Goal: Task Accomplishment & Management: Complete application form

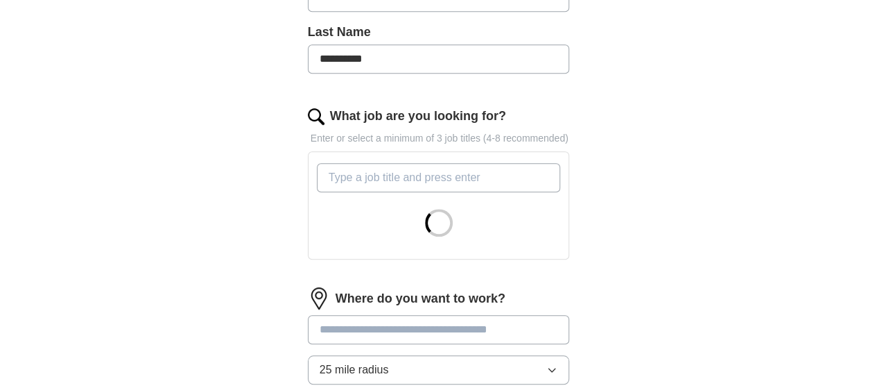
scroll to position [402, 0]
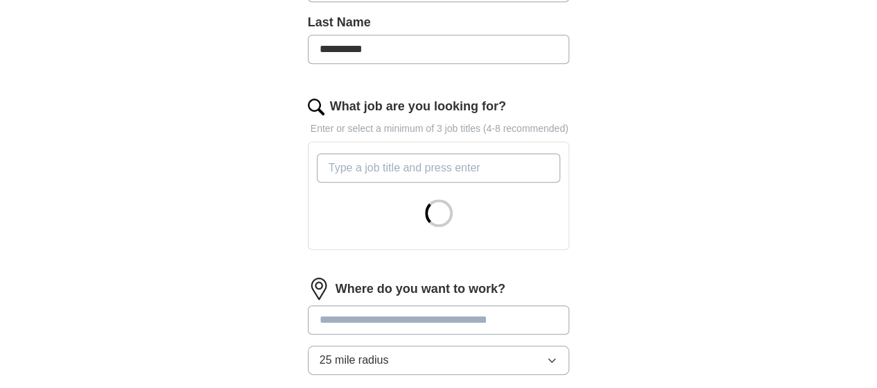
click at [393, 153] on input "What job are you looking for?" at bounding box center [439, 167] width 244 height 29
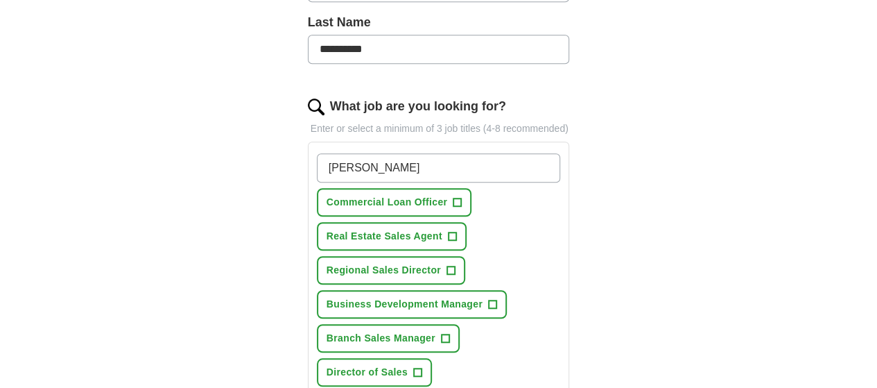
drag, startPoint x: 393, startPoint y: 134, endPoint x: 420, endPoint y: 197, distance: 68.7
click at [420, 197] on div "[PERSON_NAME] Commercial Loan Officer + Real Estate Sales Agent + Regional Sale…" at bounding box center [439, 321] width 250 height 346
click at [447, 265] on span "+" at bounding box center [451, 270] width 8 height 11
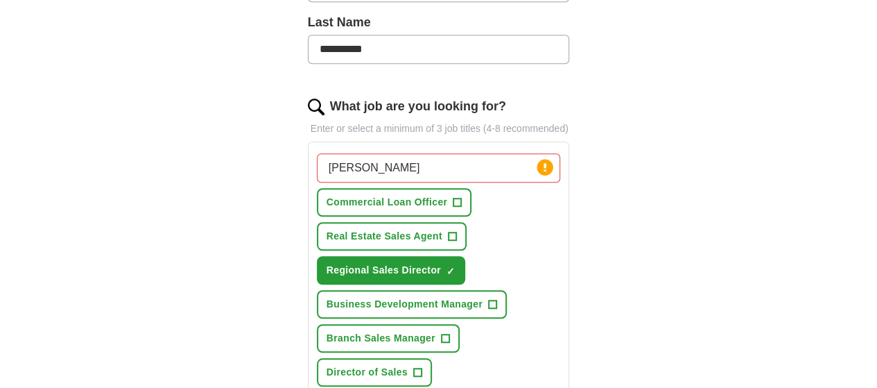
click at [339, 153] on input "[PERSON_NAME]" at bounding box center [439, 167] width 244 height 29
type input "S"
click at [489, 299] on span "+" at bounding box center [493, 304] width 8 height 11
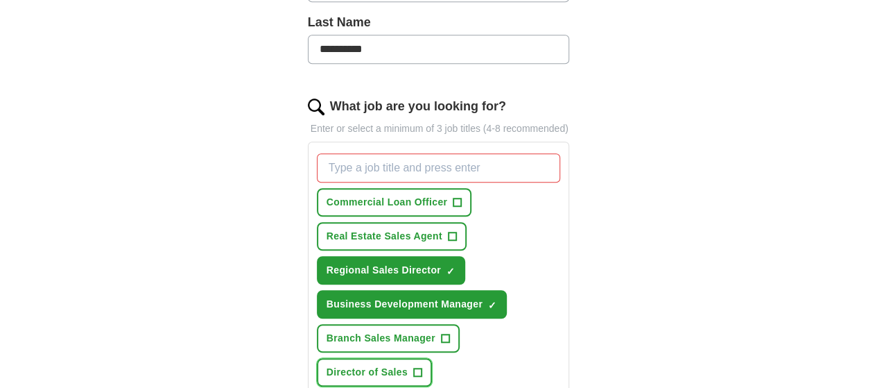
click at [432, 358] on button "Director of Sales +" at bounding box center [374, 372] width 115 height 28
click at [441, 333] on span "+" at bounding box center [445, 338] width 8 height 11
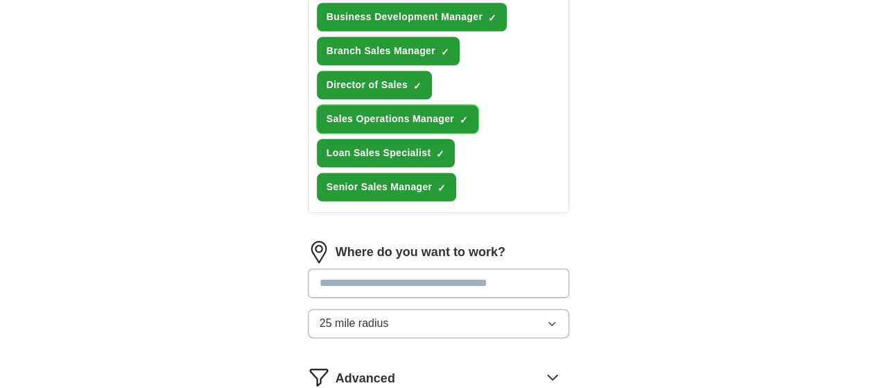
scroll to position [688, 0]
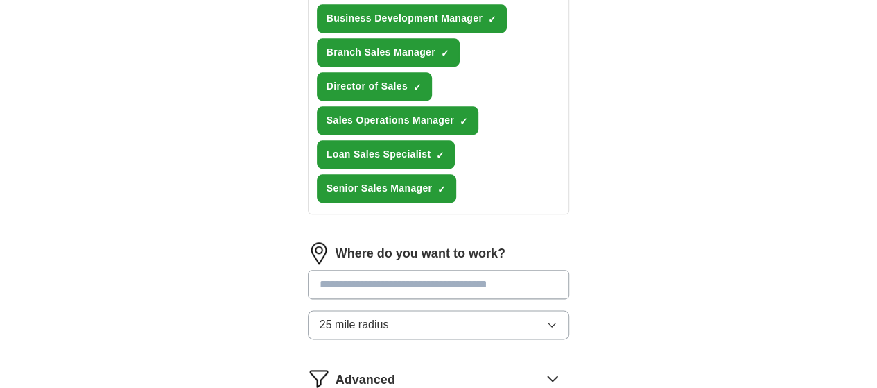
drag, startPoint x: 429, startPoint y: 179, endPoint x: 422, endPoint y: 145, distance: 34.6
click at [422, 242] on div "Where do you want to work? 25 mile radius" at bounding box center [439, 296] width 262 height 108
click at [422, 270] on input "text" at bounding box center [439, 284] width 262 height 29
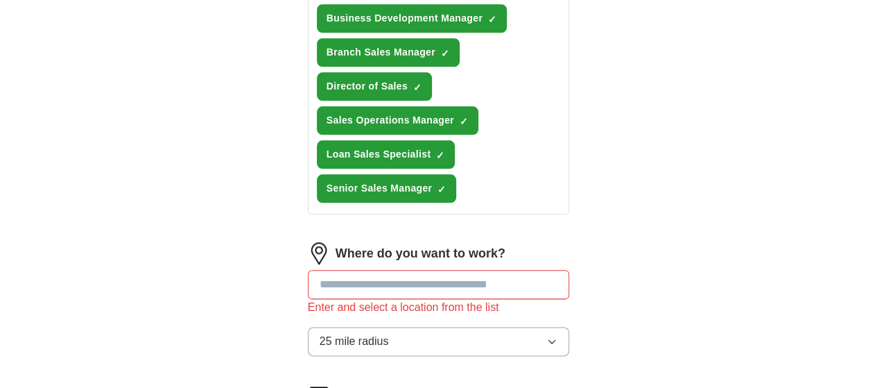
click at [570, 242] on div "Where do you want to work? Enter and select a location from the list 25 mile ra…" at bounding box center [439, 304] width 262 height 125
click at [474, 270] on input "text" at bounding box center [439, 284] width 262 height 29
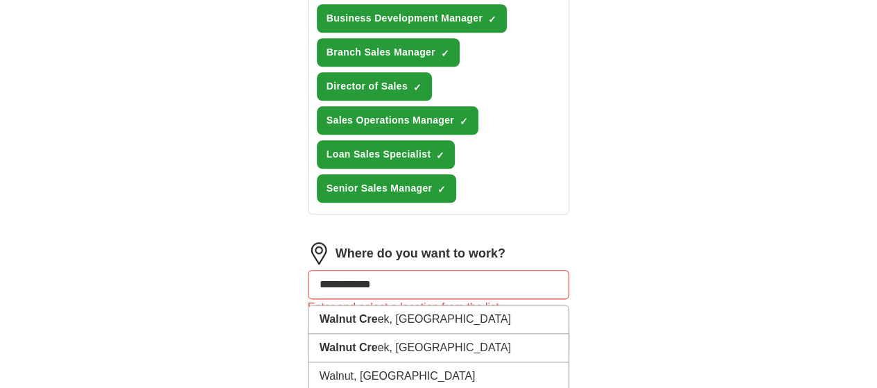
type input "**********"
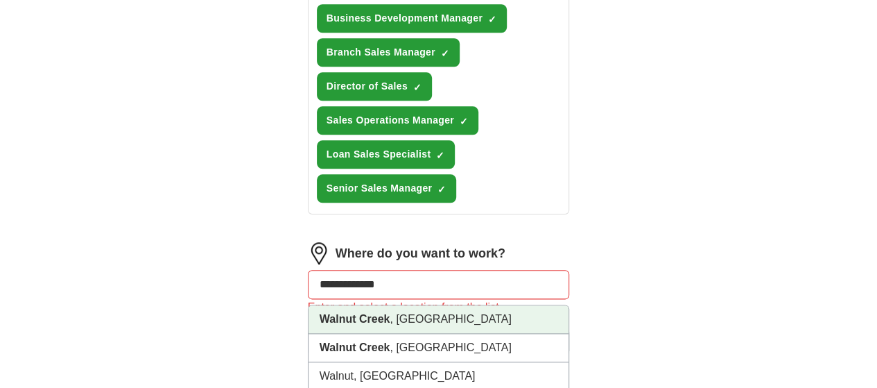
click at [434, 305] on li "[GEOGRAPHIC_DATA] , [GEOGRAPHIC_DATA]" at bounding box center [439, 319] width 261 height 28
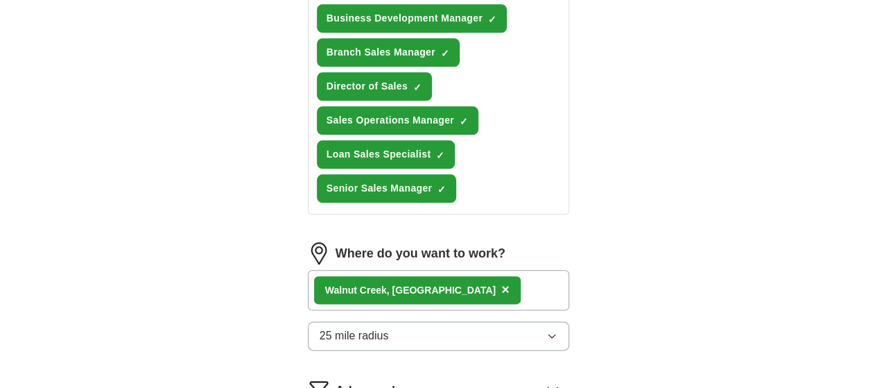
click at [558, 330] on icon "button" at bounding box center [552, 335] width 11 height 11
select select "**"
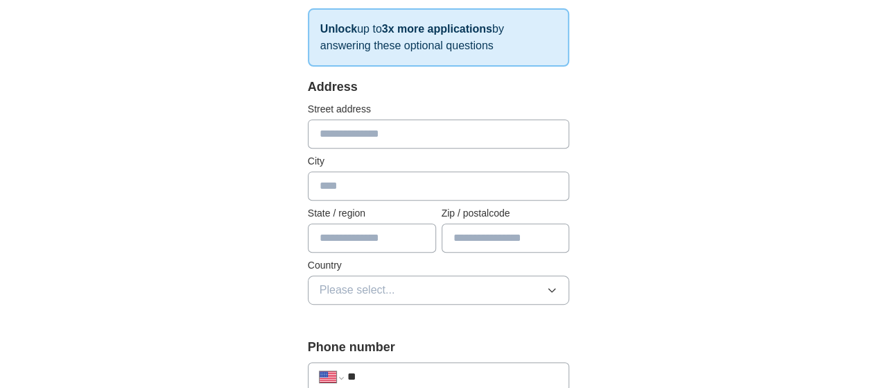
scroll to position [246, 0]
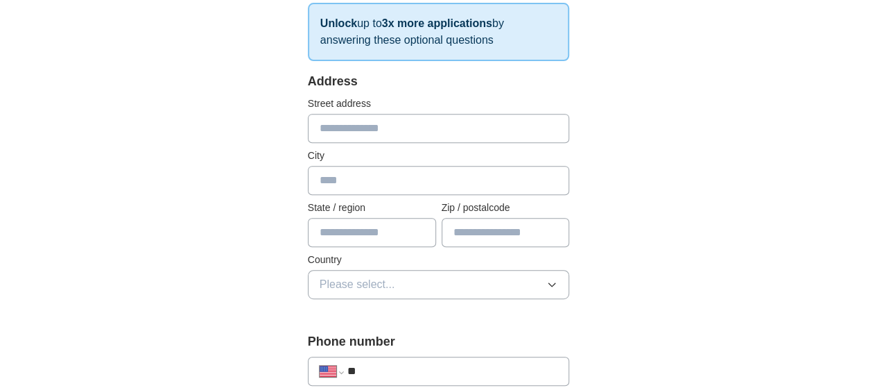
click at [335, 130] on input "text" at bounding box center [439, 128] width 262 height 29
type input "**********"
type input "*******"
type input "**"
type input "*****"
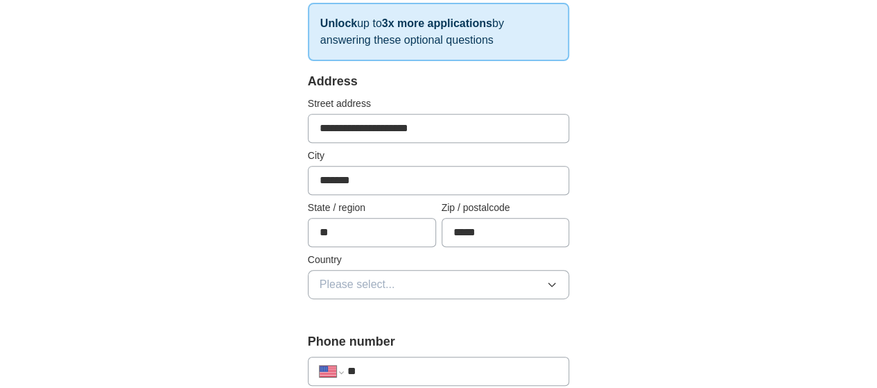
click at [558, 286] on icon "button" at bounding box center [552, 284] width 11 height 11
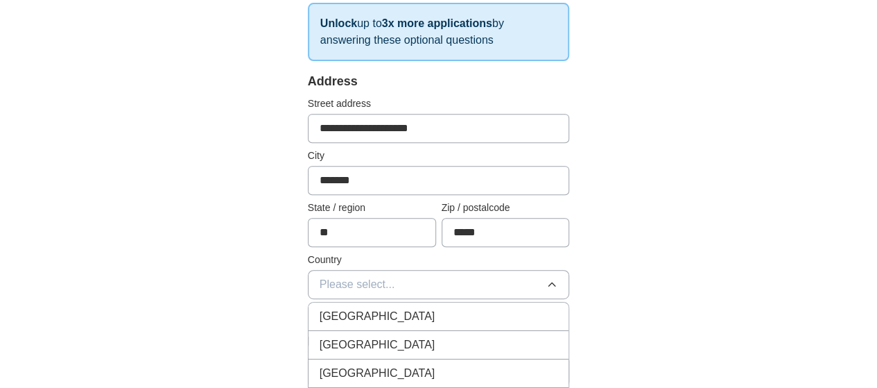
click at [541, 338] on div "[GEOGRAPHIC_DATA]" at bounding box center [439, 344] width 239 height 17
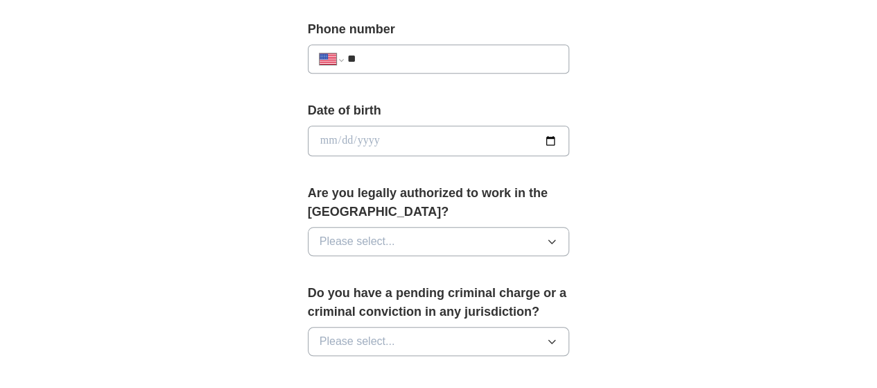
scroll to position [562, 0]
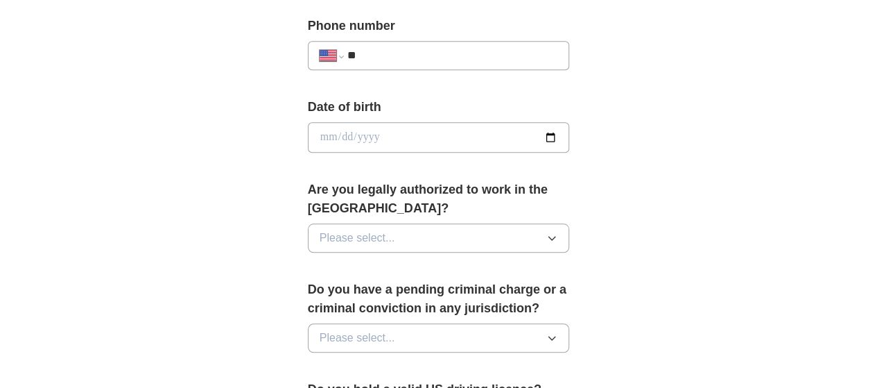
click at [390, 56] on input "**" at bounding box center [452, 55] width 211 height 17
type input "**********"
click at [368, 135] on input "date" at bounding box center [439, 137] width 262 height 31
click at [570, 132] on input "date" at bounding box center [439, 137] width 262 height 31
type input "**********"
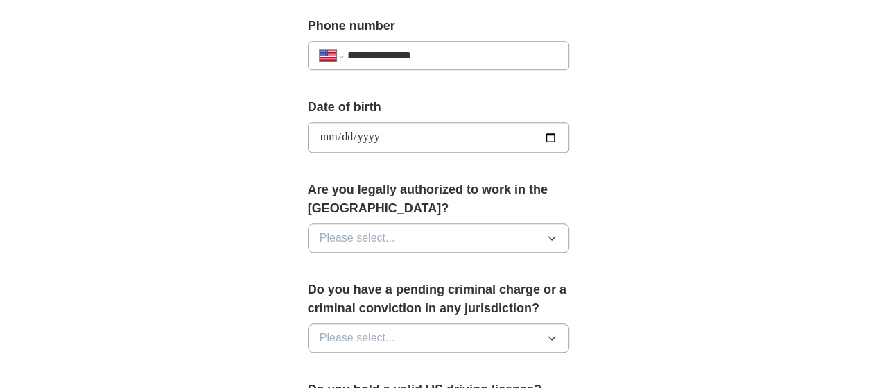
click at [558, 232] on icon "button" at bounding box center [552, 237] width 11 height 11
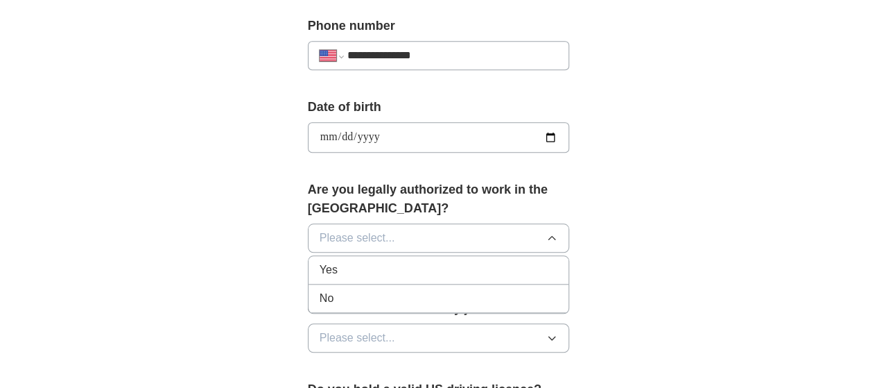
click at [552, 261] on div "Yes" at bounding box center [439, 269] width 239 height 17
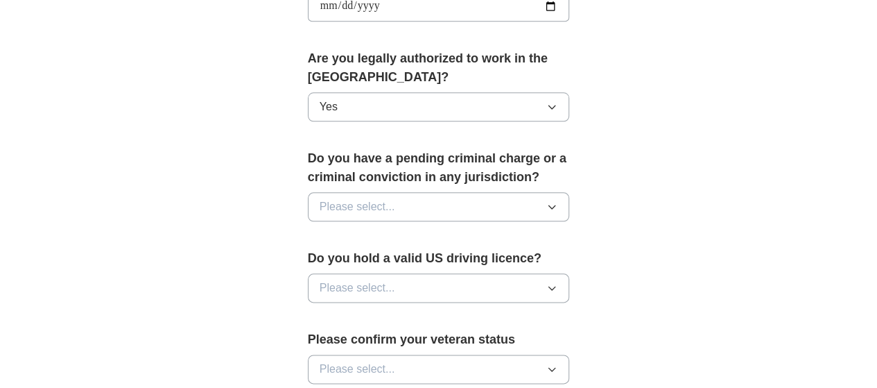
scroll to position [704, 0]
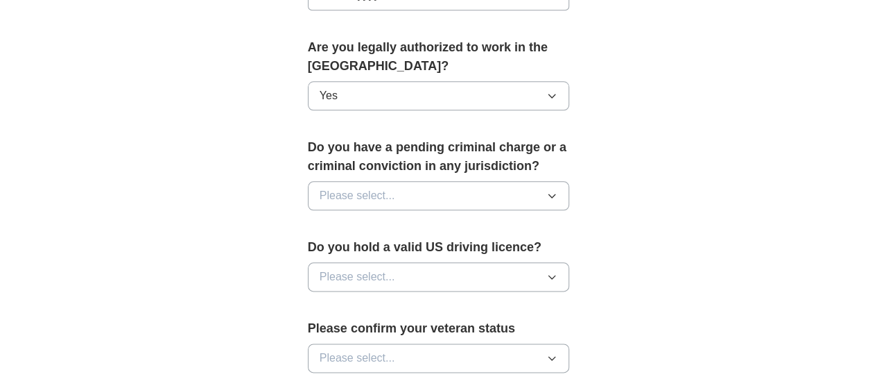
click at [558, 190] on icon "button" at bounding box center [552, 195] width 11 height 11
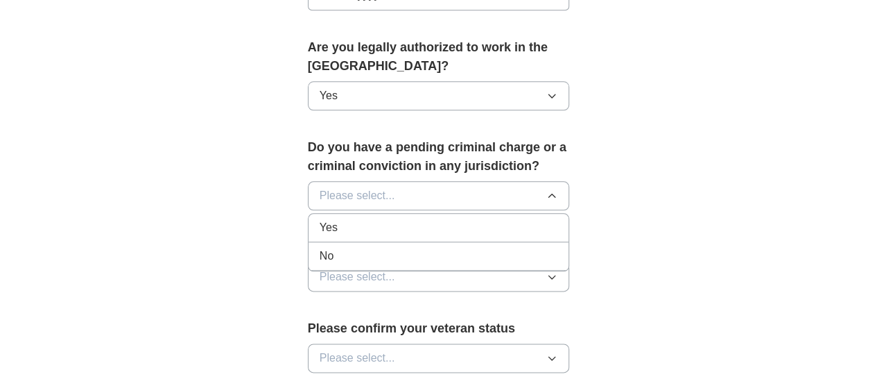
click at [558, 248] on div "No" at bounding box center [439, 256] width 239 height 17
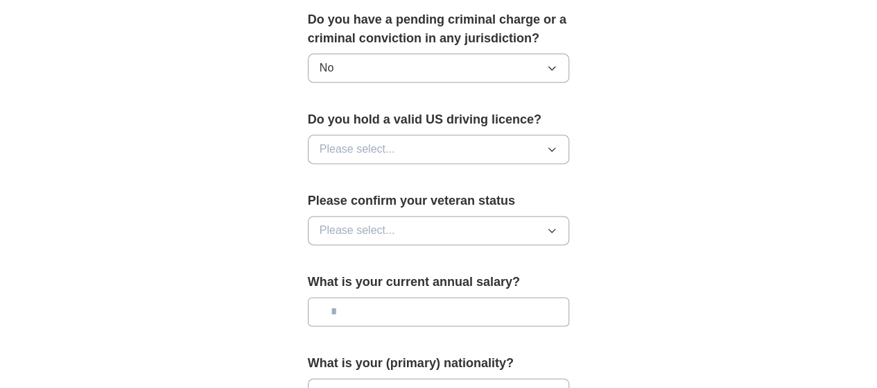
scroll to position [834, 0]
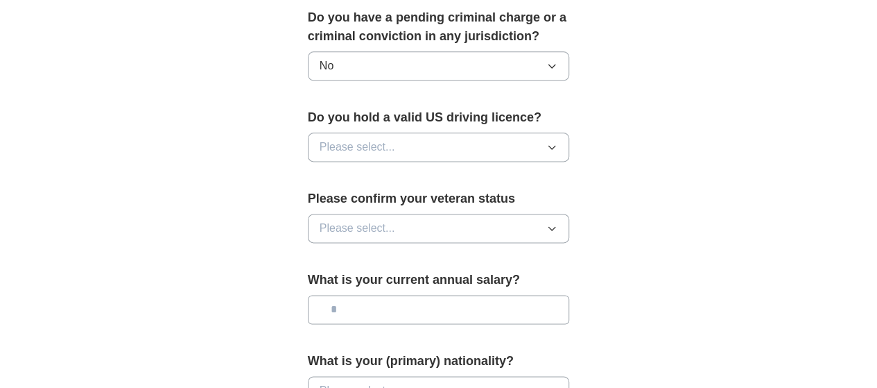
click at [558, 141] on icon "button" at bounding box center [552, 146] width 11 height 11
click at [558, 171] on div "Yes" at bounding box center [439, 179] width 239 height 17
click at [558, 223] on icon "button" at bounding box center [552, 228] width 11 height 11
click at [556, 387] on icon "button" at bounding box center [552, 390] width 6 height 3
click at [558, 385] on icon "button" at bounding box center [552, 390] width 11 height 11
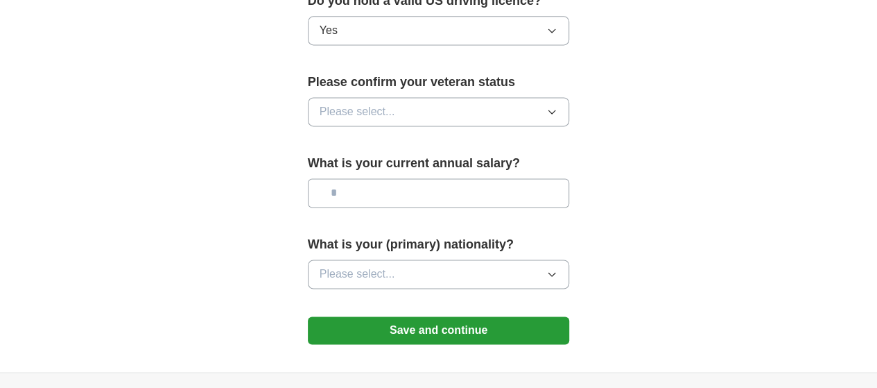
scroll to position [952, 0]
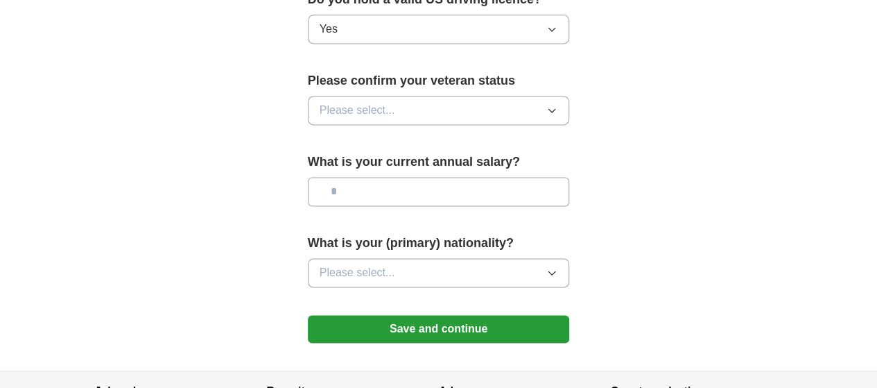
click at [558, 105] on icon "button" at bounding box center [552, 110] width 11 height 11
click at [556, 271] on icon "button" at bounding box center [552, 272] width 6 height 3
click at [466, 177] on input "text" at bounding box center [439, 191] width 262 height 29
type input "*******"
click at [558, 267] on icon "button" at bounding box center [552, 272] width 11 height 11
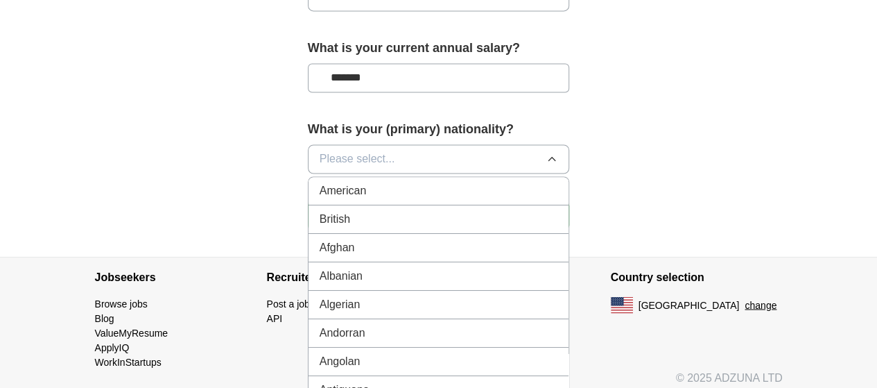
scroll to position [1107, 0]
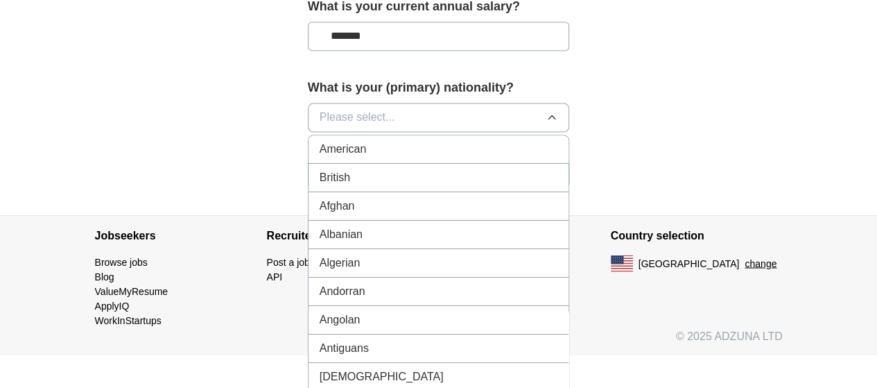
click at [558, 141] on div "American" at bounding box center [439, 149] width 239 height 17
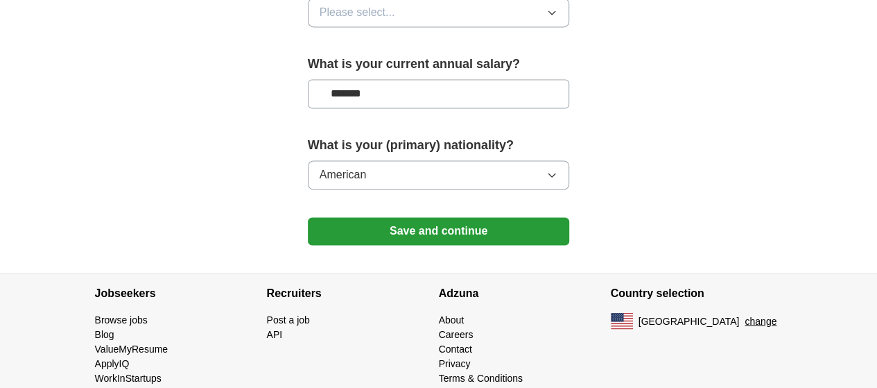
click at [435, 217] on button "Save and continue" at bounding box center [439, 231] width 262 height 28
